Goal: Complete application form: Complete application form

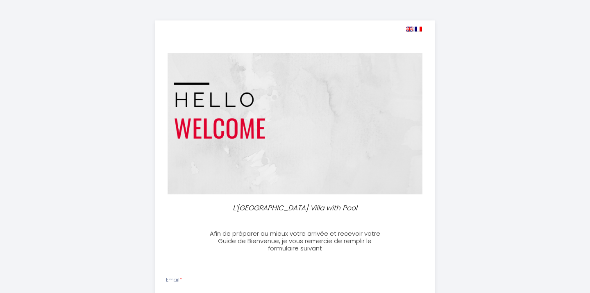
select select
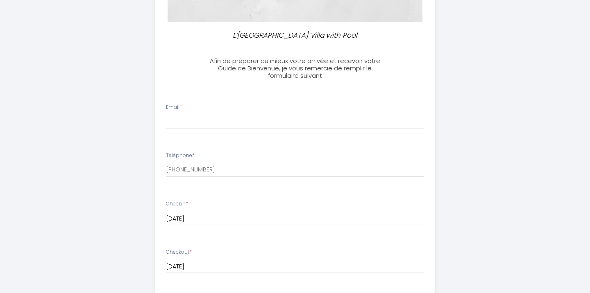
scroll to position [169, 0]
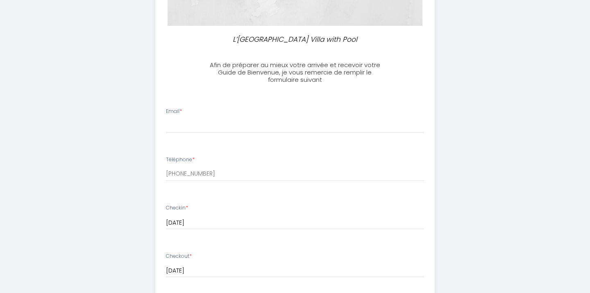
click at [259, 133] on li "Email *" at bounding box center [295, 124] width 279 height 43
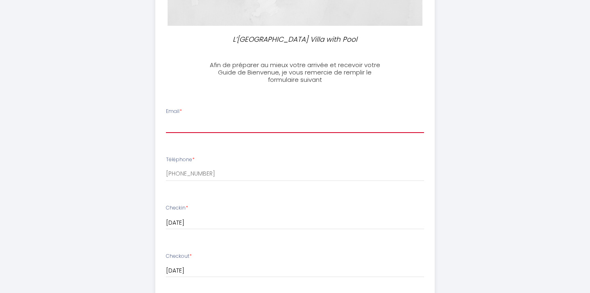
click at [255, 127] on input "Email *" at bounding box center [295, 125] width 258 height 15
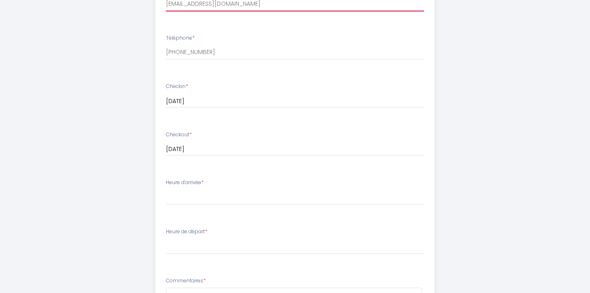
scroll to position [299, 0]
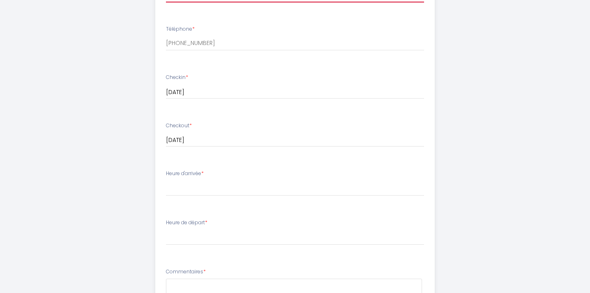
type input "[EMAIL_ADDRESS][DOMAIN_NAME]"
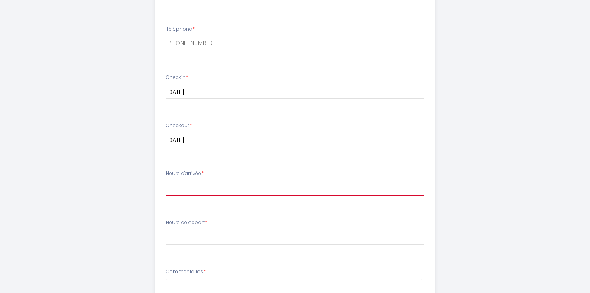
click at [205, 188] on select "16:00 16:30 17:00 17:30 18:00 18:30 19:00 19:30 20:00 20:30 21:00 21:30 22:00 2…" at bounding box center [295, 189] width 258 height 16
click at [210, 188] on select "16:00 16:30 17:00 17:30 18:00 18:30 19:00 19:30 20:00 20:30 21:00 21:30 22:00 2…" at bounding box center [295, 189] width 258 height 16
click at [166, 181] on select "16:00 16:30 17:00 17:30 18:00 18:30 19:00 19:30 20:00 20:30 21:00 21:30 22:00 2…" at bounding box center [295, 189] width 258 height 16
click at [181, 187] on select "16:00 16:30 17:00 17:30 18:00 18:30 19:00 19:30 20:00 20:30 21:00 21:30 22:00 2…" at bounding box center [295, 189] width 258 height 16
select select "17:30"
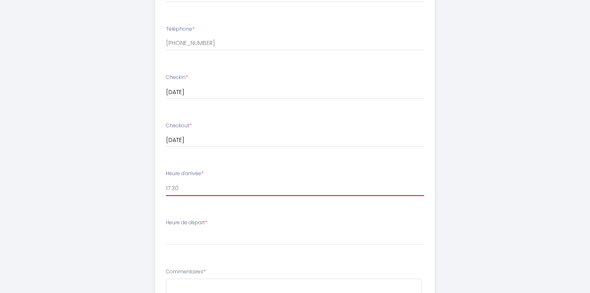
click at [166, 181] on select "16:00 16:30 17:00 17:30 18:00 18:30 19:00 19:30 20:00 20:30 21:00 21:30 22:00 2…" at bounding box center [295, 189] width 258 height 16
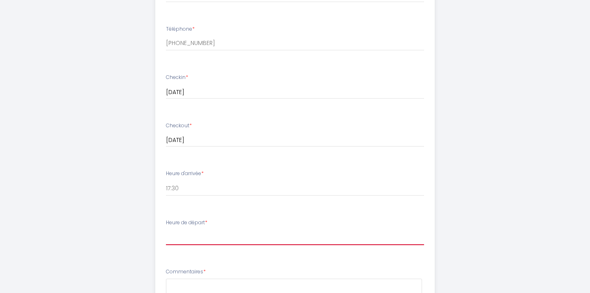
click at [193, 239] on select "00:00 00:30 01:00 01:30 02:00 02:30 03:00 03:30 04:00 04:30 05:00 05:30 06:00 0…" at bounding box center [295, 238] width 258 height 16
select select "10:00"
click at [166, 230] on select "00:00 00:30 01:00 01:30 02:00 02:30 03:00 03:30 04:00 04:30 05:00 05:30 06:00 0…" at bounding box center [295, 238] width 258 height 16
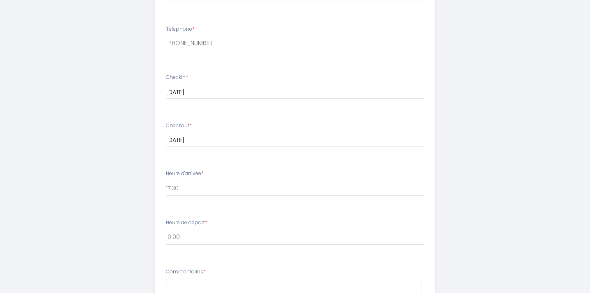
click at [117, 210] on div "L’[GEOGRAPHIC_DATA] Villa with Pool Afin de préparer au mieux votre arrivée et …" at bounding box center [294, 91] width 419 height 780
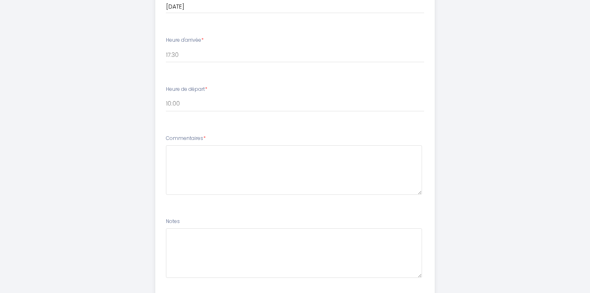
scroll to position [440, 0]
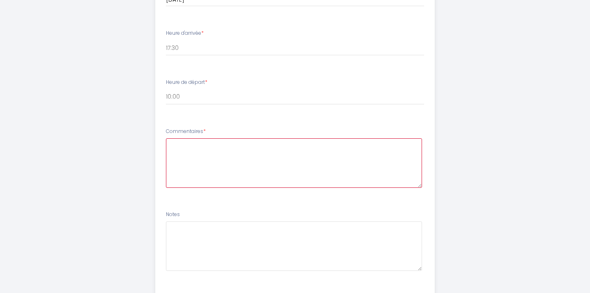
click at [188, 147] on textarea at bounding box center [294, 163] width 256 height 50
click at [235, 143] on textarea "Bonjour, merci de previor un lit bebe" at bounding box center [294, 163] width 256 height 50
click at [241, 145] on textarea "Bonjour, merci de previor un lit bebe" at bounding box center [294, 163] width 256 height 50
drag, startPoint x: 293, startPoint y: 144, endPoint x: 197, endPoint y: 147, distance: 96.6
click at [197, 147] on textarea "Bonjour, merci de prévoir un lit bebe" at bounding box center [294, 163] width 256 height 50
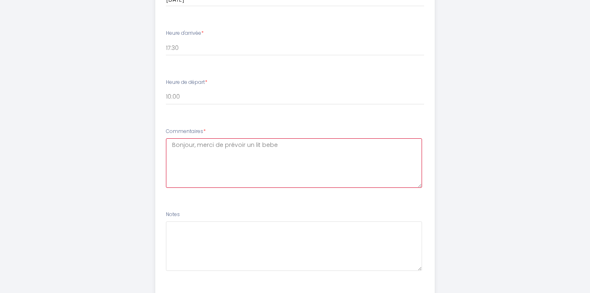
click at [303, 145] on textarea "Bonjour, merci de prévoir un lit bebe" at bounding box center [294, 163] width 256 height 50
drag, startPoint x: 285, startPoint y: 147, endPoint x: 196, endPoint y: 145, distance: 89.7
click at [196, 144] on textarea "Bonjour, merci de prévoir un lit bebe" at bounding box center [294, 163] width 256 height 50
drag, startPoint x: 259, startPoint y: 167, endPoint x: 160, endPoint y: 144, distance: 102.2
click at [159, 144] on li "Commentaires * Bonjour, Je vous remer merci de prévoir un lit bebe" at bounding box center [295, 162] width 279 height 78
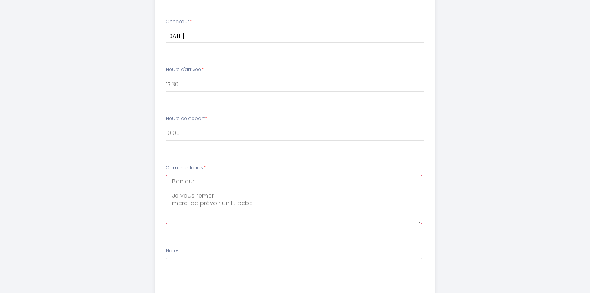
scroll to position [404, 0]
click at [206, 188] on textarea "Bonjour, Je vous remer merci de prévoir un lit bebe" at bounding box center [294, 199] width 256 height 50
click at [226, 189] on textarea "Bonjour, Notre train arrive a 16.40 Je vous remer merci de prévoir un lit bebe" at bounding box center [294, 199] width 256 height 50
click at [223, 189] on textarea "Bonjour, Notre train arrive a 16.40 Je vous remer merci de prévoir un lit bebe" at bounding box center [294, 199] width 256 height 50
click at [251, 187] on textarea "Bonjour, Notre train arrive a 16.40 Je vous remer merci de prévoir un lit bebe" at bounding box center [294, 199] width 256 height 50
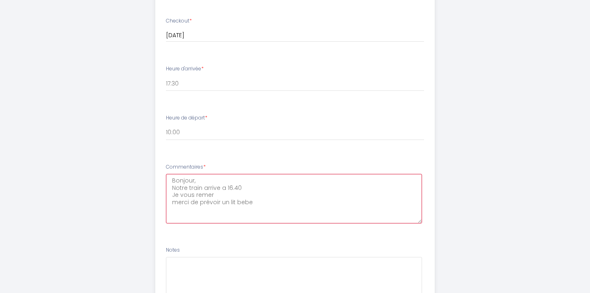
drag, startPoint x: 224, startPoint y: 193, endPoint x: 167, endPoint y: 192, distance: 56.9
click at [167, 192] on textarea "Bonjour, Notre train arrive a 16.40 Je vous remer merci de prévoir un lit bebe" at bounding box center [294, 199] width 256 height 50
drag, startPoint x: 263, startPoint y: 203, endPoint x: 166, endPoint y: 203, distance: 97.0
click at [166, 203] on textarea "Bonjour, Notre train arrive a 16.40 Merci de prévoir un lit bebe" at bounding box center [294, 199] width 256 height 50
click at [183, 194] on textarea "Bonjour, Notre train arrive a 16.40 Merci de prévoir un lit bebe" at bounding box center [294, 199] width 256 height 50
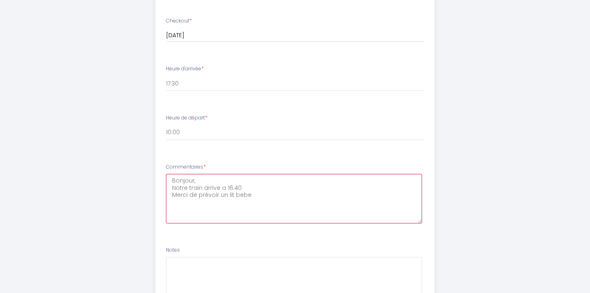
click at [260, 195] on textarea "Bonjour, Notre train arrive a 16.40 Merci de prévoir un lit bebe" at bounding box center [294, 199] width 256 height 50
drag, startPoint x: 260, startPoint y: 195, endPoint x: 166, endPoint y: 197, distance: 94.2
click at [166, 197] on textarea "Bonjour, Notre train arrive a 16.40 Merci de prévoir un lit bebe" at bounding box center [294, 199] width 256 height 50
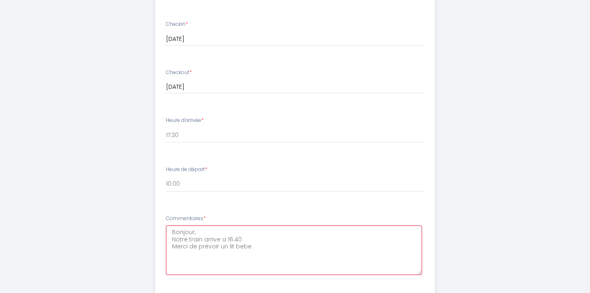
scroll to position [345, 0]
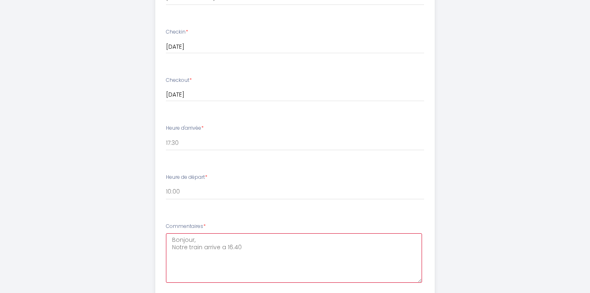
type textarea "Bonjour, Notre train arrive a 16.40"
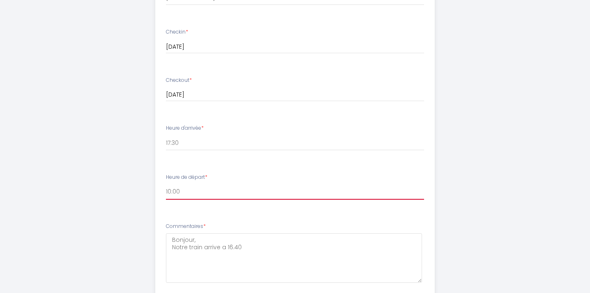
click at [202, 192] on select "00:00 00:30 01:00 01:30 02:00 02:30 03:00 03:30 04:00 04:30 05:00 05:30 06:00 0…" at bounding box center [295, 192] width 258 height 16
select select "09:30"
click at [166, 184] on select "00:00 00:30 01:00 01:30 02:00 02:30 03:00 03:30 04:00 04:30 05:00 05:30 06:00 0…" at bounding box center [295, 192] width 258 height 16
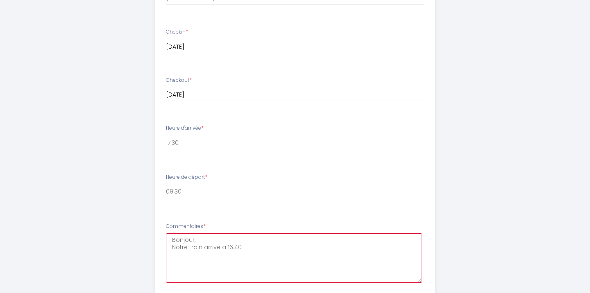
click at [254, 247] on textarea "Bonjour, Notre train arrive a 16.40" at bounding box center [294, 258] width 256 height 50
click at [308, 247] on textarea "Bonjour, Notre train arrive a 16h40 et part a 10h20" at bounding box center [294, 258] width 256 height 50
click at [291, 246] on textarea "Bonjour, Notre train arrive a 16h40 et part a 10h20. Nous serons ravis d'utilis…" at bounding box center [294, 258] width 256 height 50
click at [227, 251] on textarea "Bonjour, Notre train arrive a 16h40 et part a 10h20. Nous serons ravis d'utilis…" at bounding box center [294, 258] width 256 height 50
click at [320, 258] on textarea "Bonjour, Notre train arrive a 16h40 et part a 10h20. Nous serons ravis de pourv…" at bounding box center [294, 258] width 256 height 50
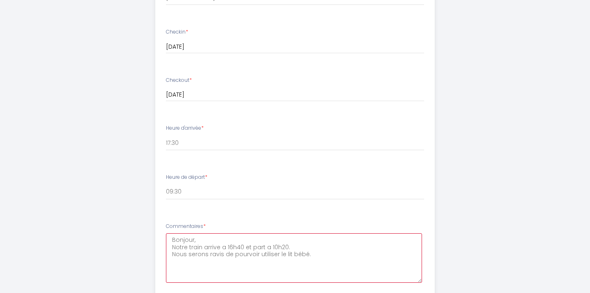
click at [233, 252] on textarea "Bonjour, Notre train arrive a 16h40 et part a 10h20. Nous serons ravis de pourv…" at bounding box center [294, 258] width 256 height 50
click at [198, 258] on textarea "Bonjour, Notre train arrive a 16h40 et part a 10h20. Nous serons ravis de pourv…" at bounding box center [294, 258] width 256 height 50
click at [321, 253] on textarea "Bonjour, Notre train arrive a 16h40 et part a 10h20. Nous serons ravis de pourv…" at bounding box center [294, 258] width 256 height 50
type textarea "Bonjour, Notre train arrive a 16h40 et part a 10h20. Nous serons ravis de pourv…"
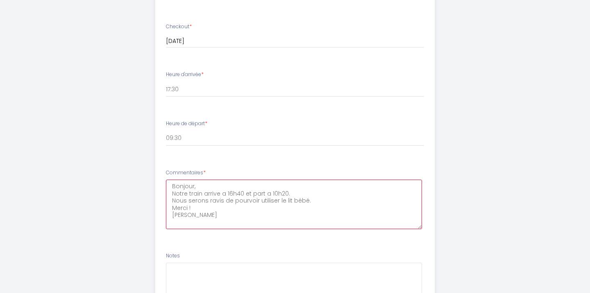
scroll to position [487, 0]
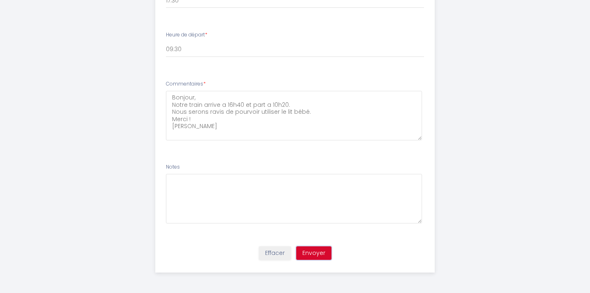
click at [319, 253] on button "Envoyer" at bounding box center [313, 253] width 35 height 14
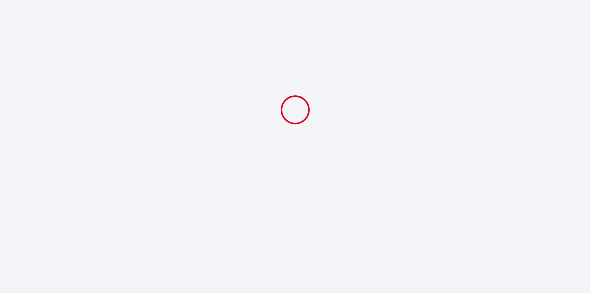
scroll to position [0, 0]
select select "17:30"
select select "09:30"
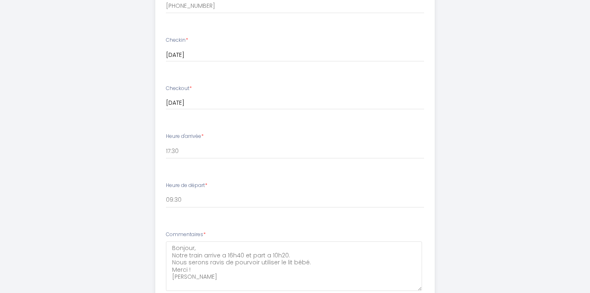
scroll to position [339, 0]
